Goal: Information Seeking & Learning: Check status

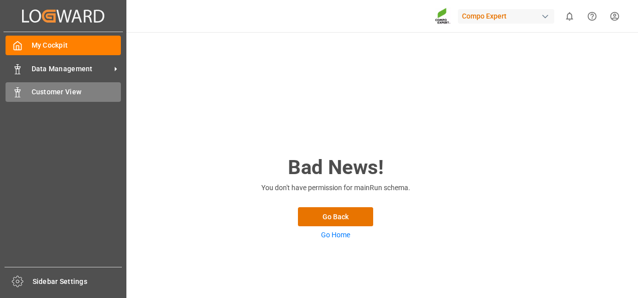
drag, startPoint x: 16, startPoint y: 92, endPoint x: 58, endPoint y: 91, distance: 42.7
click at [16, 92] on polygon at bounding box center [16, 91] width 3 height 2
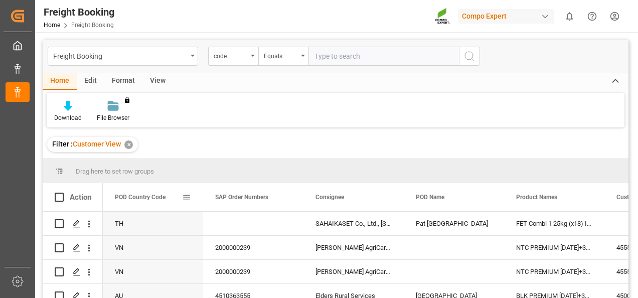
click at [187, 198] on span at bounding box center [186, 197] width 9 height 9
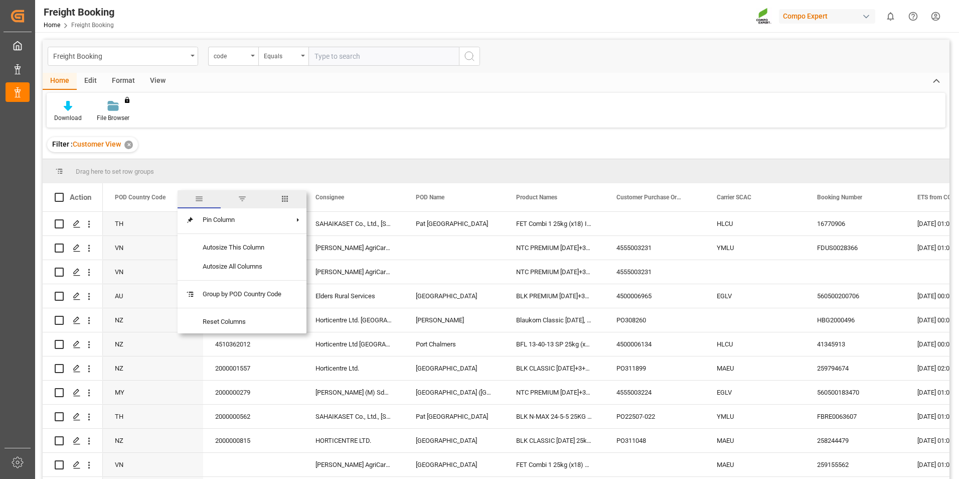
click at [243, 198] on span "filter" at bounding box center [242, 198] width 9 height 9
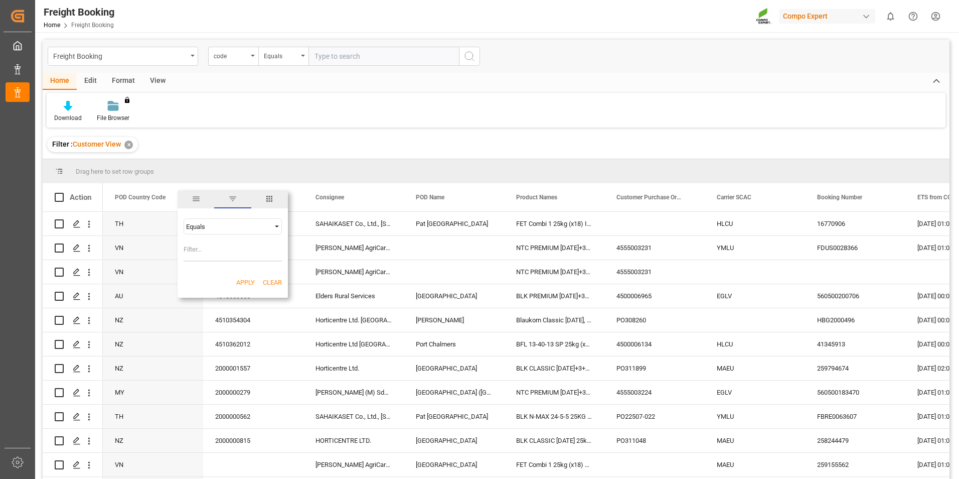
click at [235, 228] on div "Equals" at bounding box center [228, 227] width 84 height 8
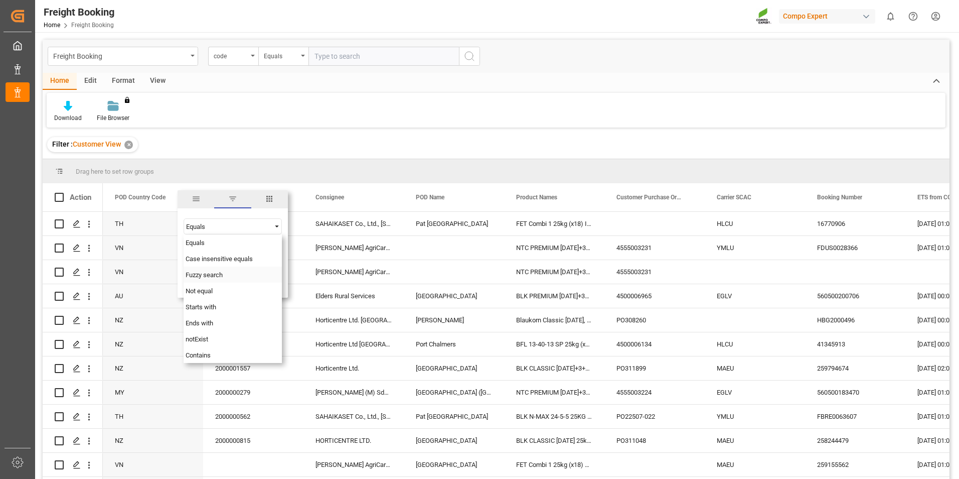
click at [214, 278] on span "Fuzzy search" at bounding box center [204, 275] width 37 height 8
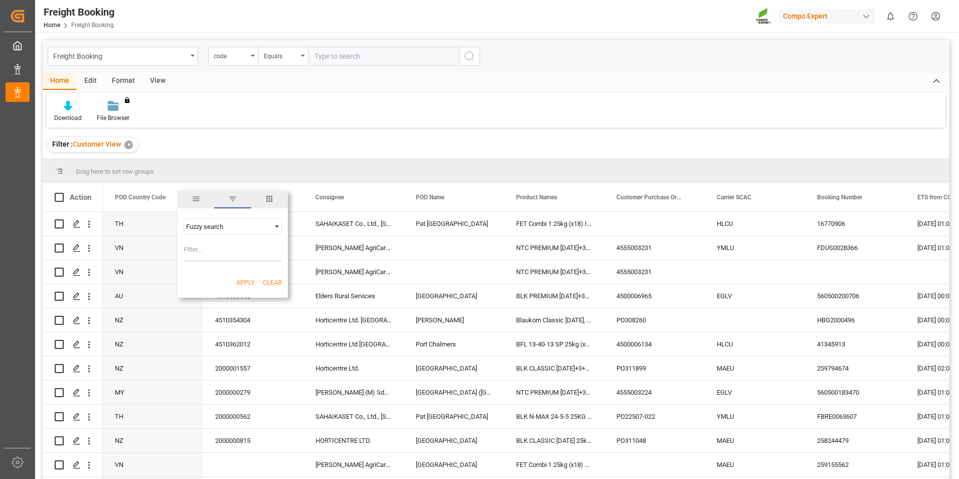
click at [206, 248] on input "Filter Value" at bounding box center [233, 251] width 98 height 20
type input "my"
click at [241, 283] on button "Apply" at bounding box center [245, 282] width 19 height 10
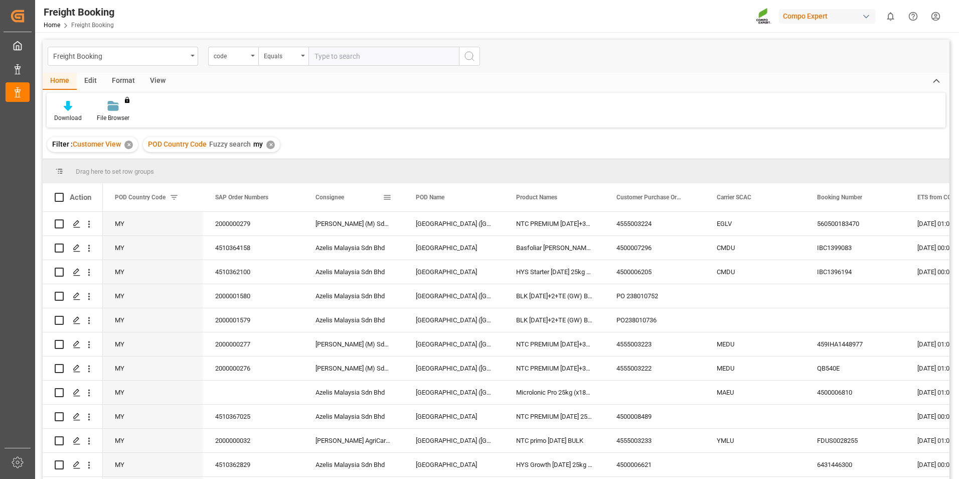
click at [390, 199] on span at bounding box center [387, 197] width 9 height 9
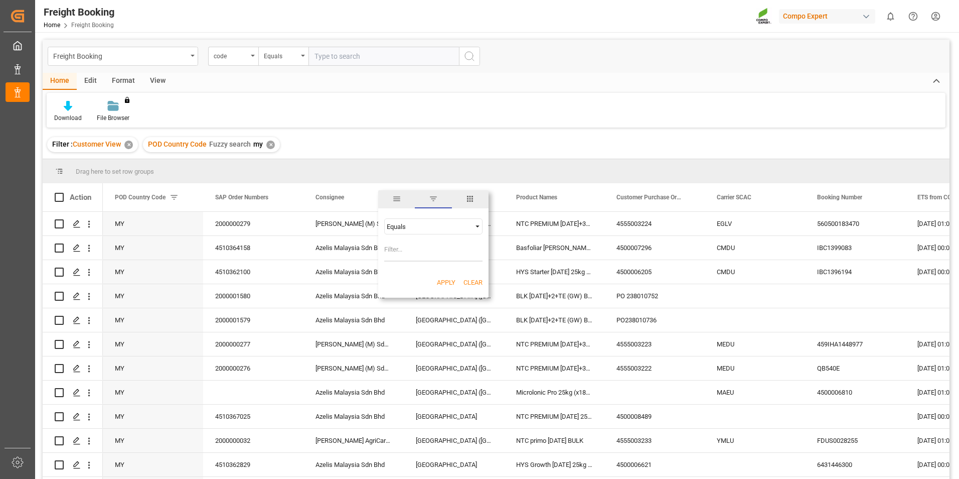
click at [475, 224] on span "Filtering operator" at bounding box center [477, 226] width 9 height 9
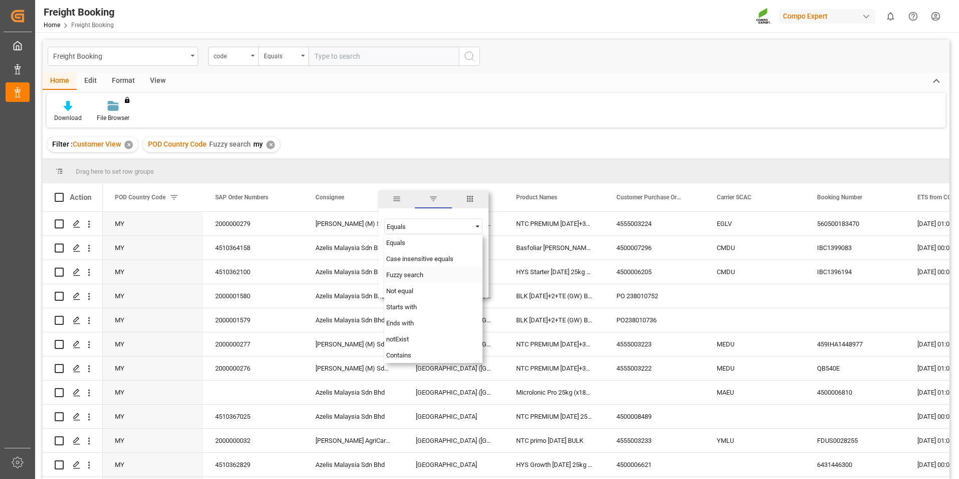
click at [412, 274] on span "Fuzzy search" at bounding box center [404, 275] width 37 height 8
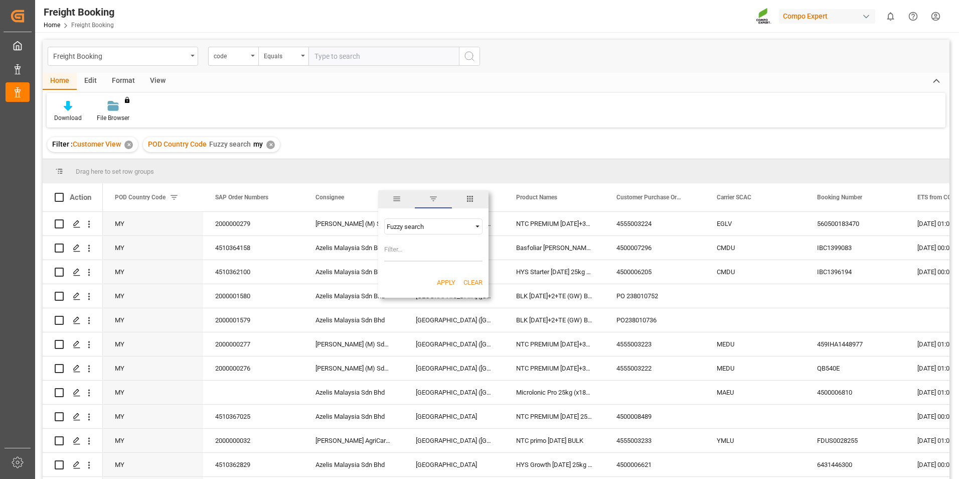
click at [410, 252] on input "Filter Value" at bounding box center [433, 251] width 98 height 20
type input "[PERSON_NAME]"
click at [441, 280] on button "Apply" at bounding box center [446, 282] width 19 height 10
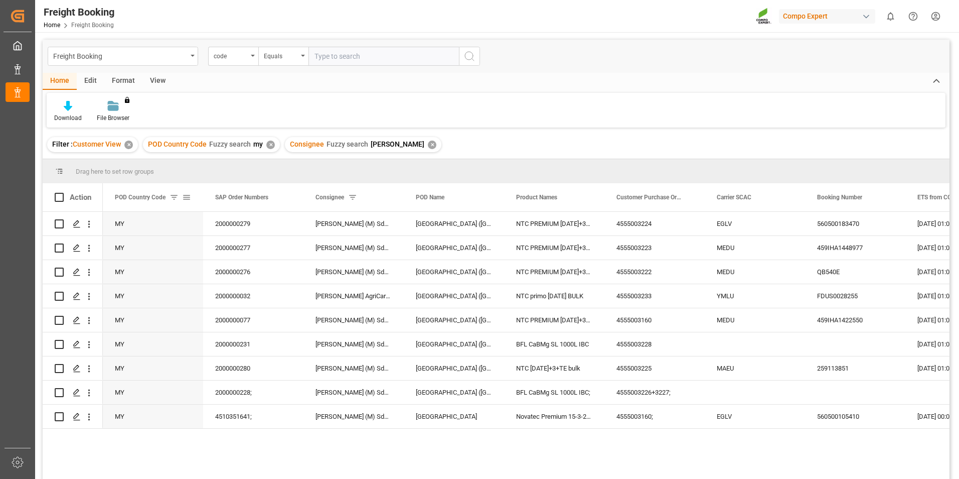
click at [189, 196] on span at bounding box center [186, 197] width 9 height 9
type input "m"
type input "vn"
click at [242, 282] on button "Apply" at bounding box center [245, 282] width 19 height 10
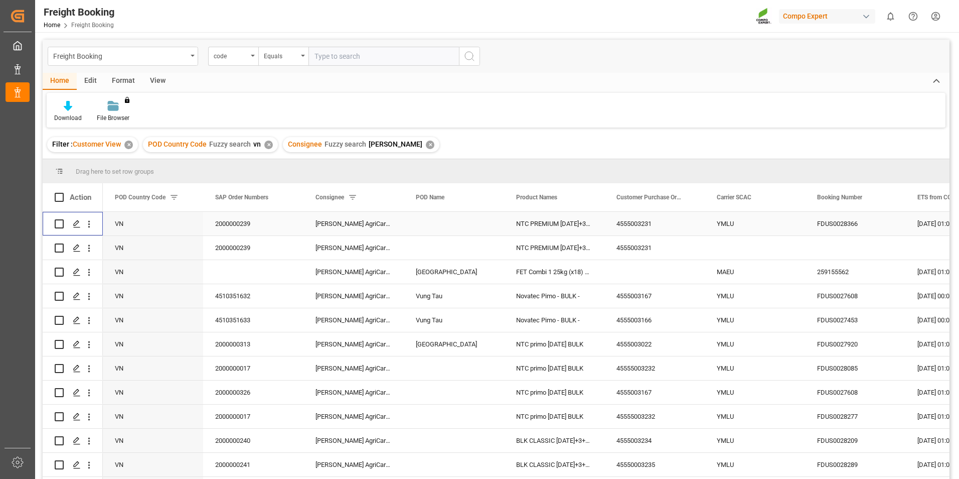
click at [61, 225] on input "Press Space to toggle row selection (unchecked)" at bounding box center [59, 223] width 9 height 9
checkbox input "true"
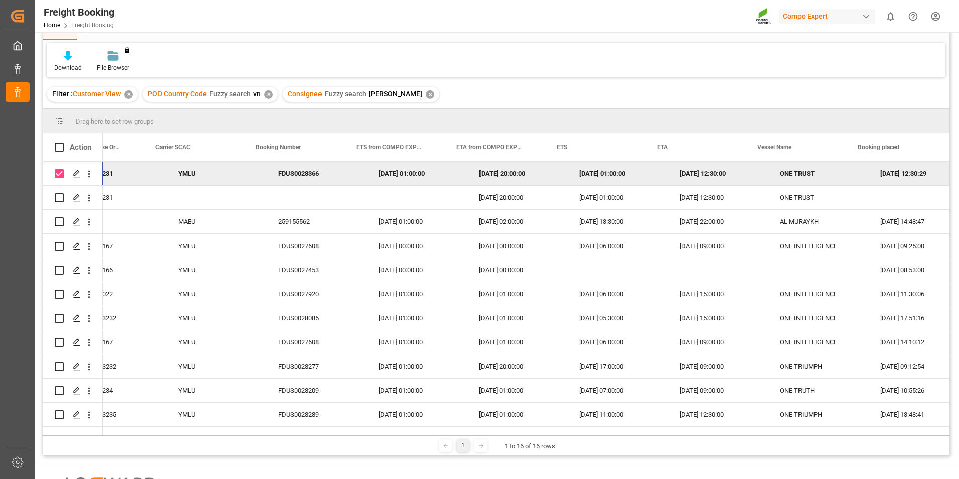
scroll to position [0, 561]
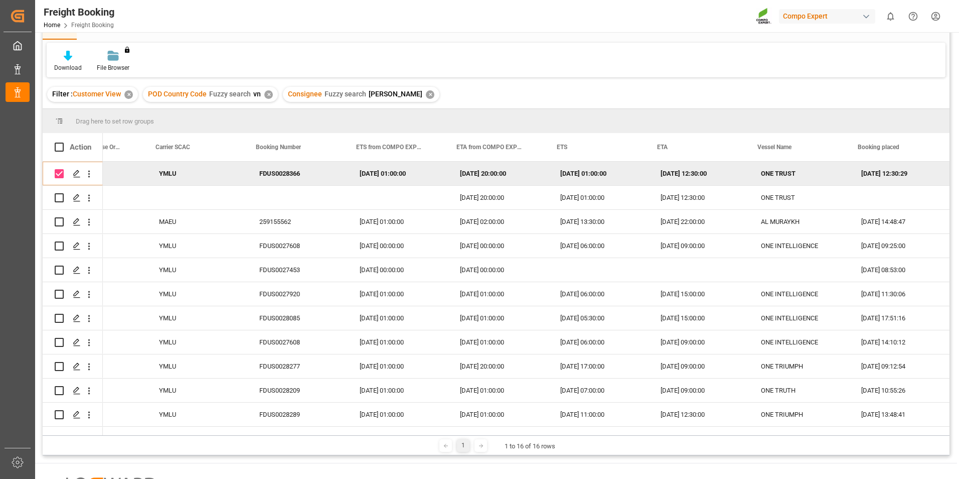
click at [426, 94] on div "✕" at bounding box center [430, 94] width 9 height 9
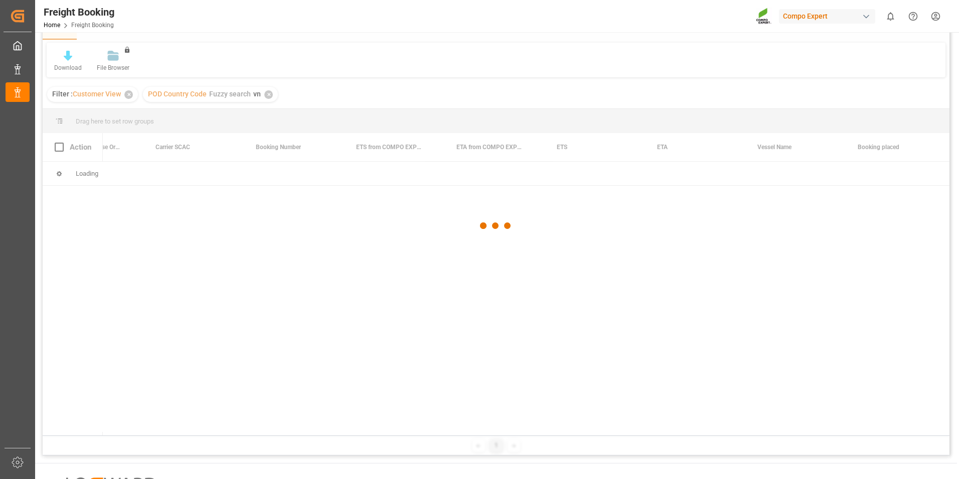
scroll to position [0, 558]
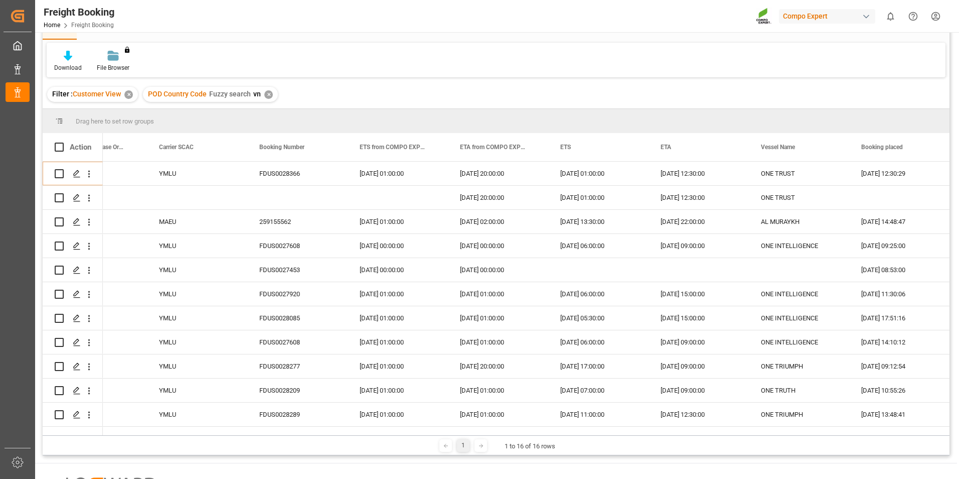
click at [268, 94] on div "✕" at bounding box center [268, 94] width 9 height 9
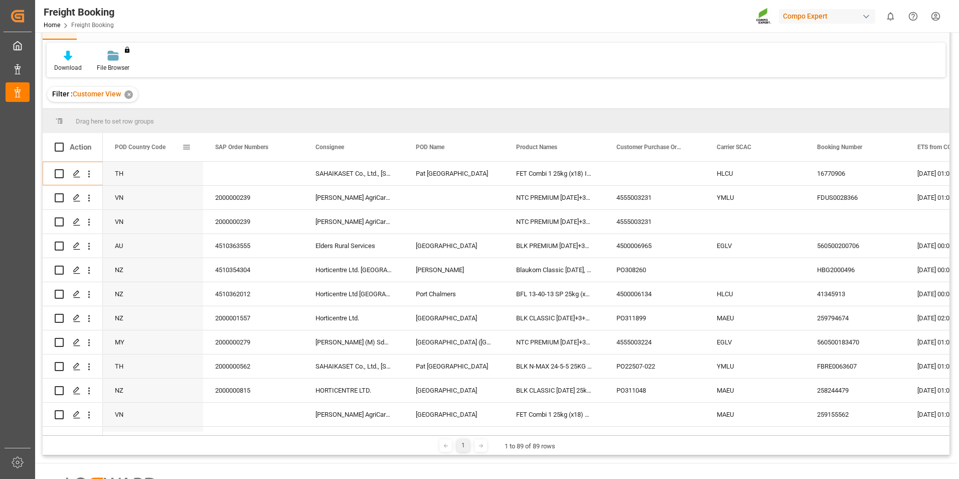
click at [188, 146] on span at bounding box center [186, 146] width 9 height 9
click at [212, 179] on div "Equals" at bounding box center [228, 177] width 84 height 8
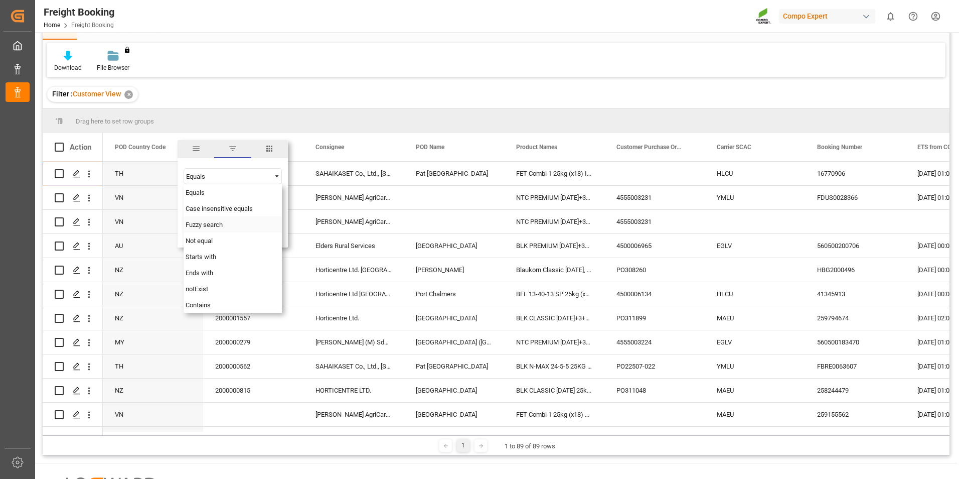
click at [205, 224] on span "Fuzzy search" at bounding box center [204, 225] width 37 height 8
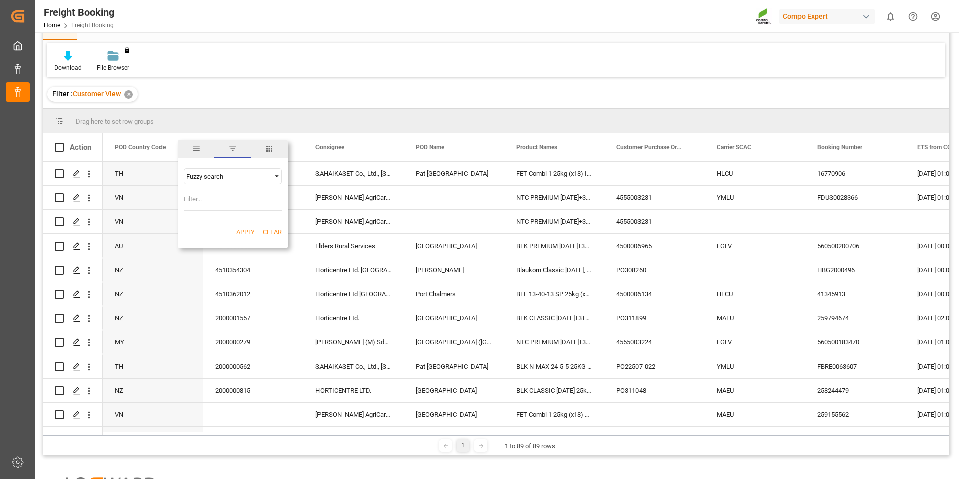
click at [200, 199] on input "Filter Value" at bounding box center [233, 201] width 98 height 20
type input "nz"
click at [243, 230] on button "Apply" at bounding box center [245, 232] width 19 height 10
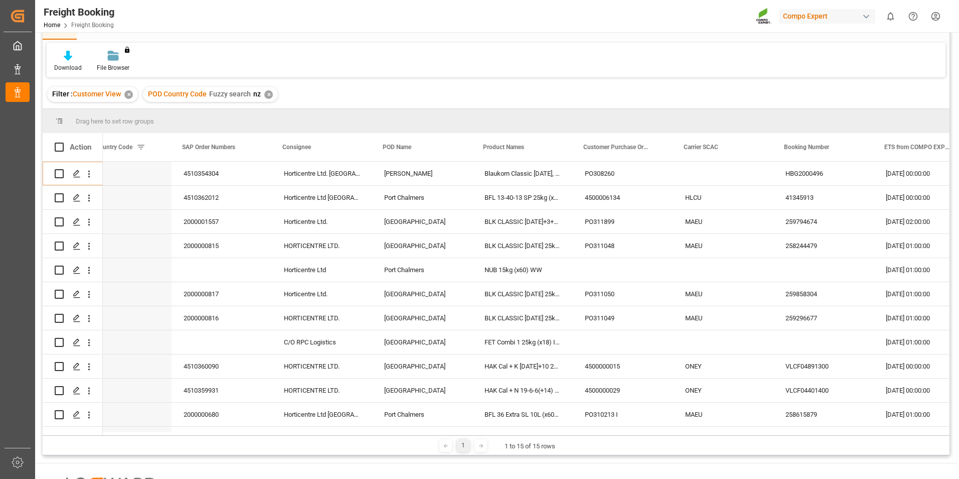
scroll to position [0, 50]
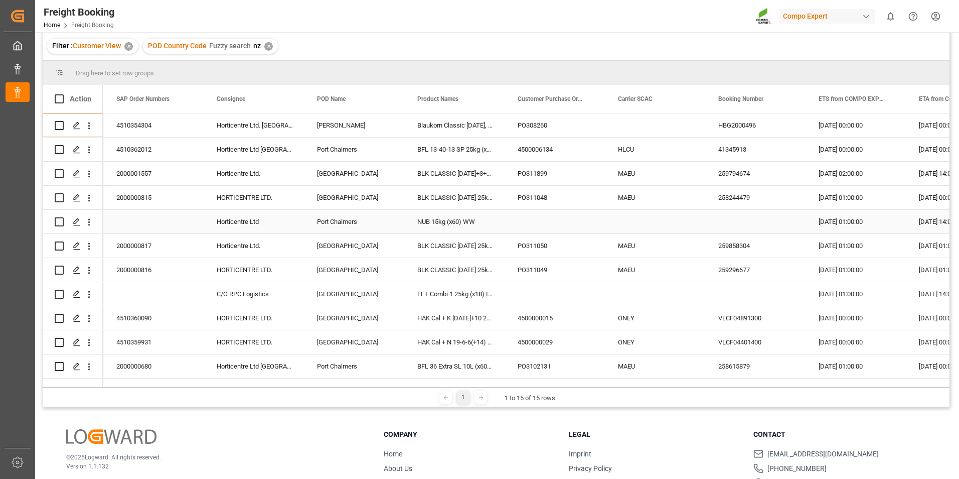
click at [425, 221] on div "NUB 15kg (x60) WW" at bounding box center [455, 222] width 100 height 24
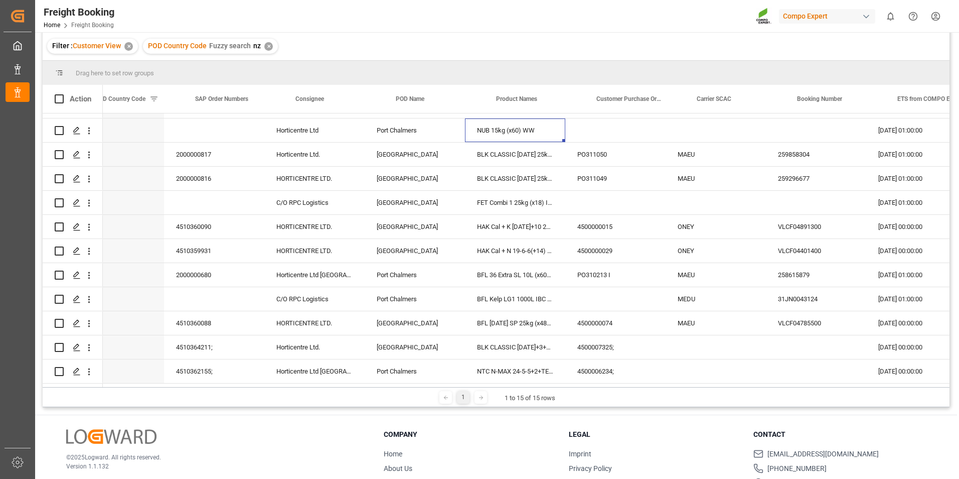
scroll to position [0, 0]
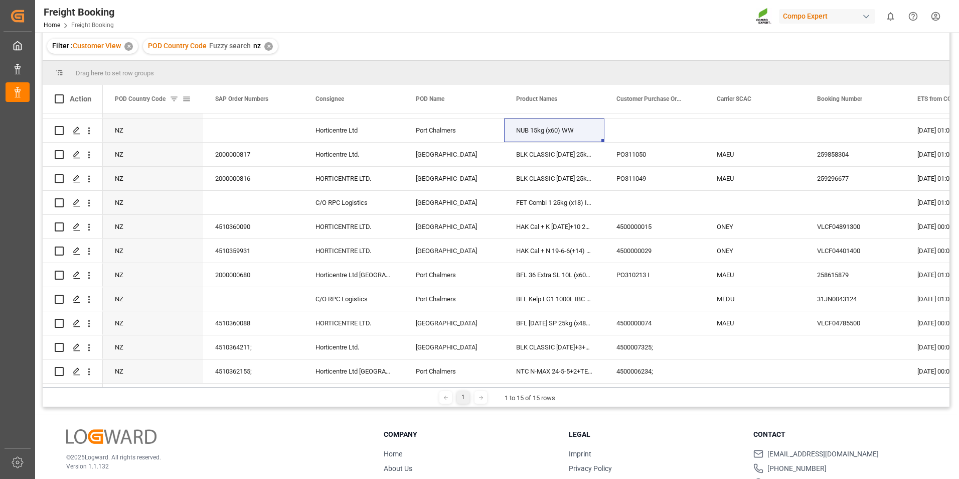
click at [175, 97] on span at bounding box center [174, 98] width 9 height 9
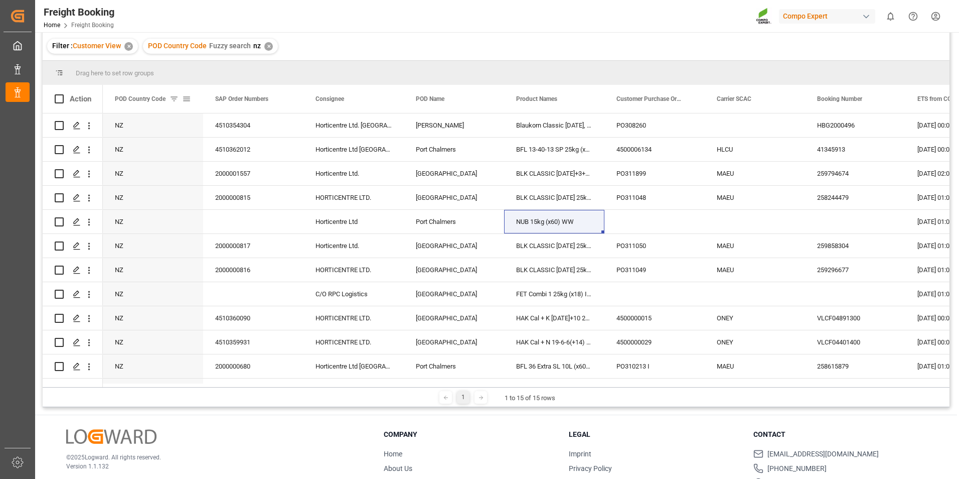
click at [174, 99] on span at bounding box center [174, 98] width 9 height 9
click at [187, 102] on span at bounding box center [186, 98] width 9 height 9
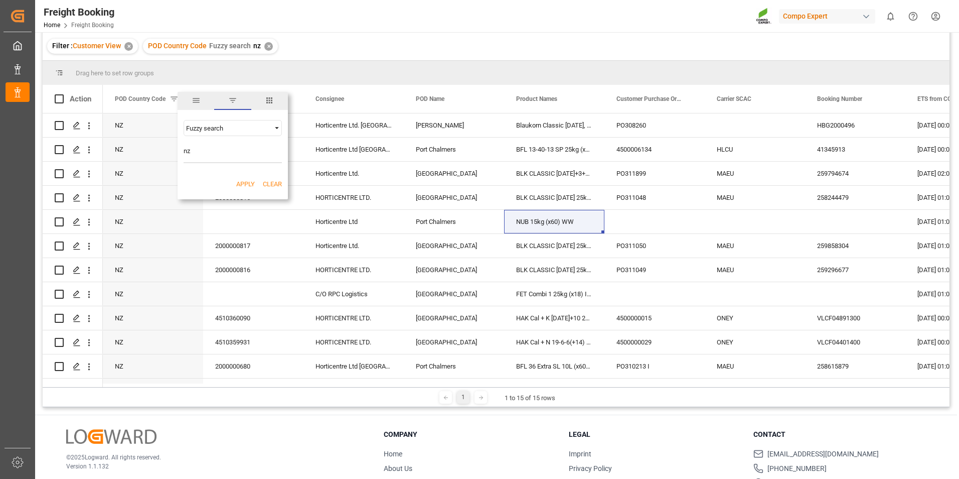
type input "n"
type input "kr"
click at [244, 182] on button "Apply" at bounding box center [245, 184] width 19 height 10
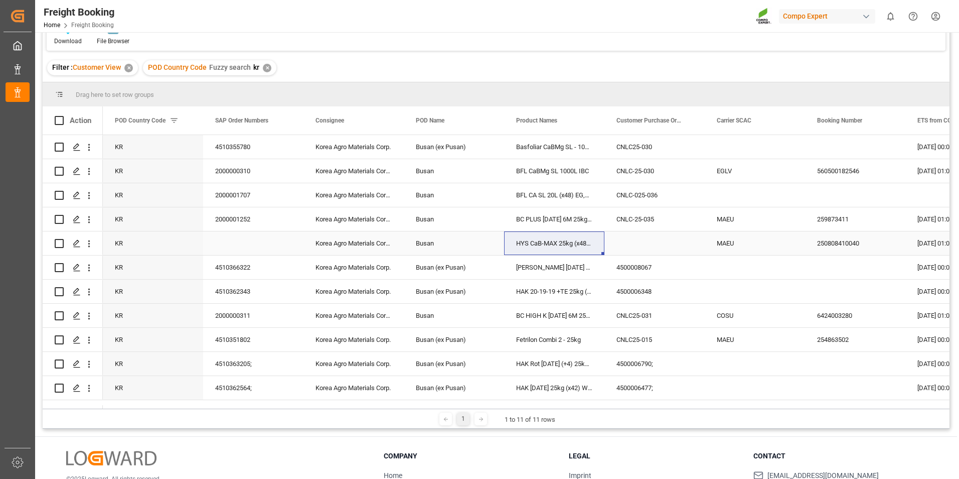
scroll to position [100, 0]
